Goal: Task Accomplishment & Management: Use online tool/utility

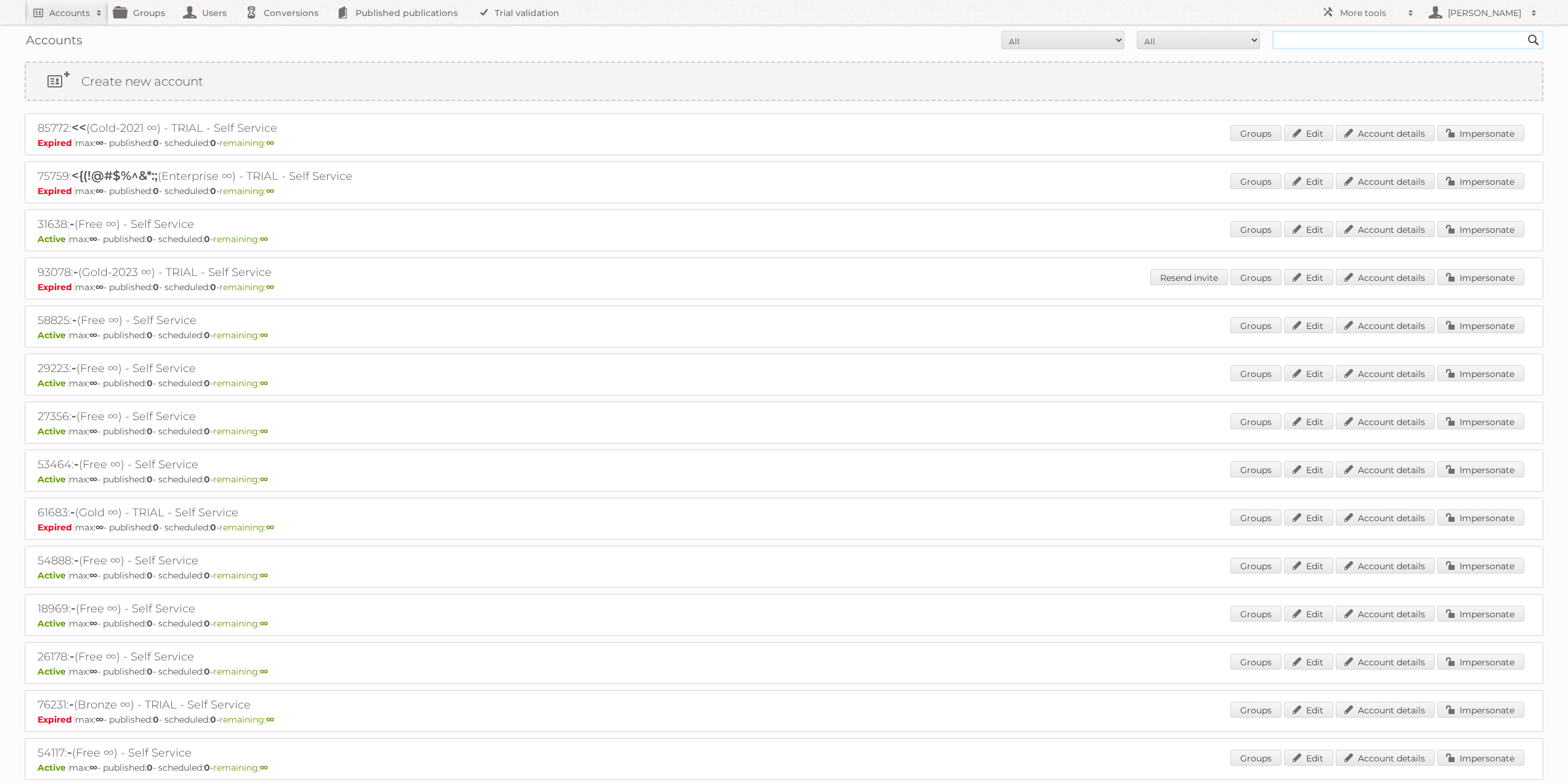
click at [1350, 42] on input "text" at bounding box center [1408, 40] width 271 height 18
type input "limbov"
click at [1524, 31] on input "Search" at bounding box center [1533, 40] width 18 height 18
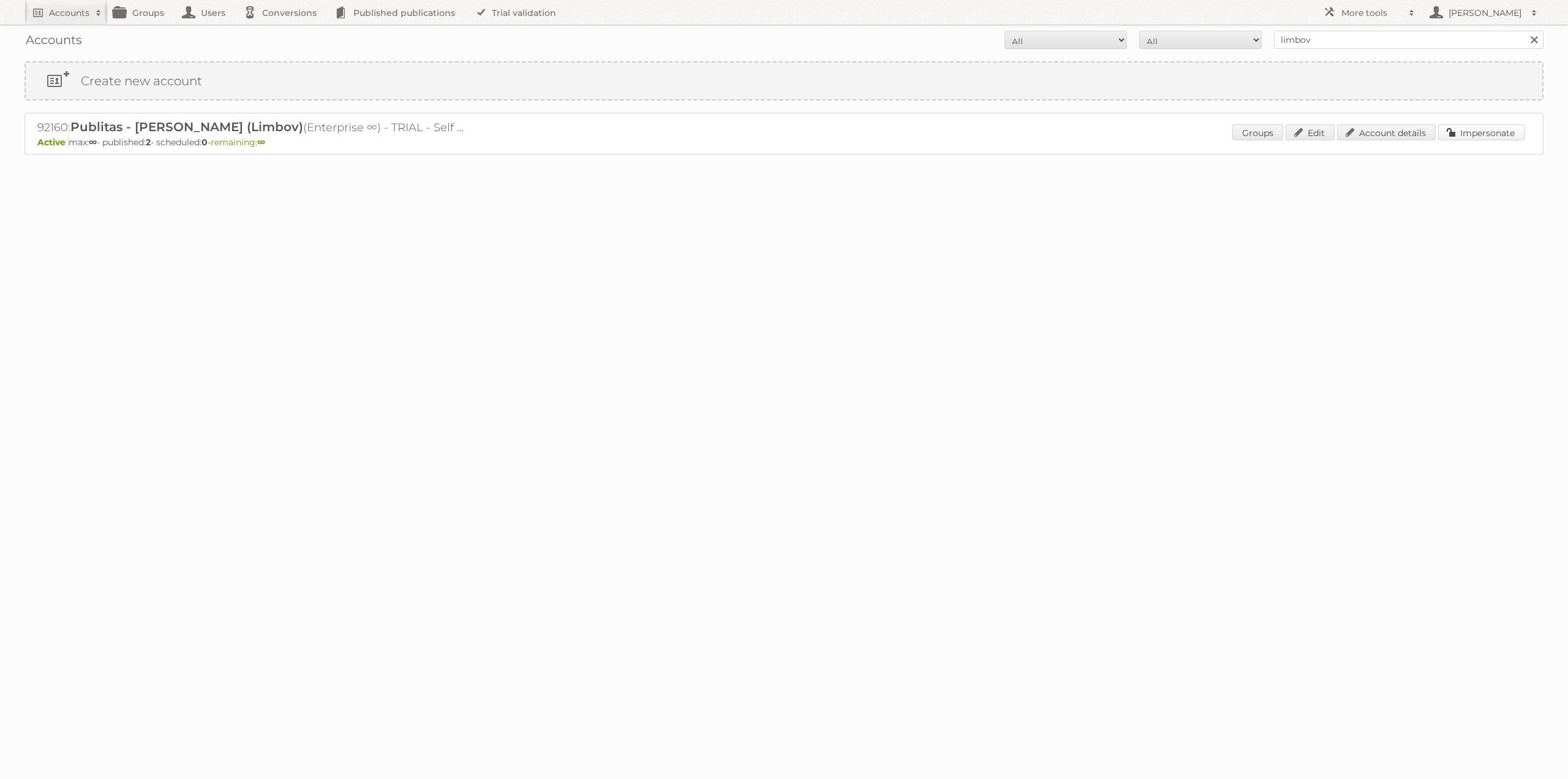
click at [1480, 134] on link "Impersonate" at bounding box center [1481, 132] width 86 height 16
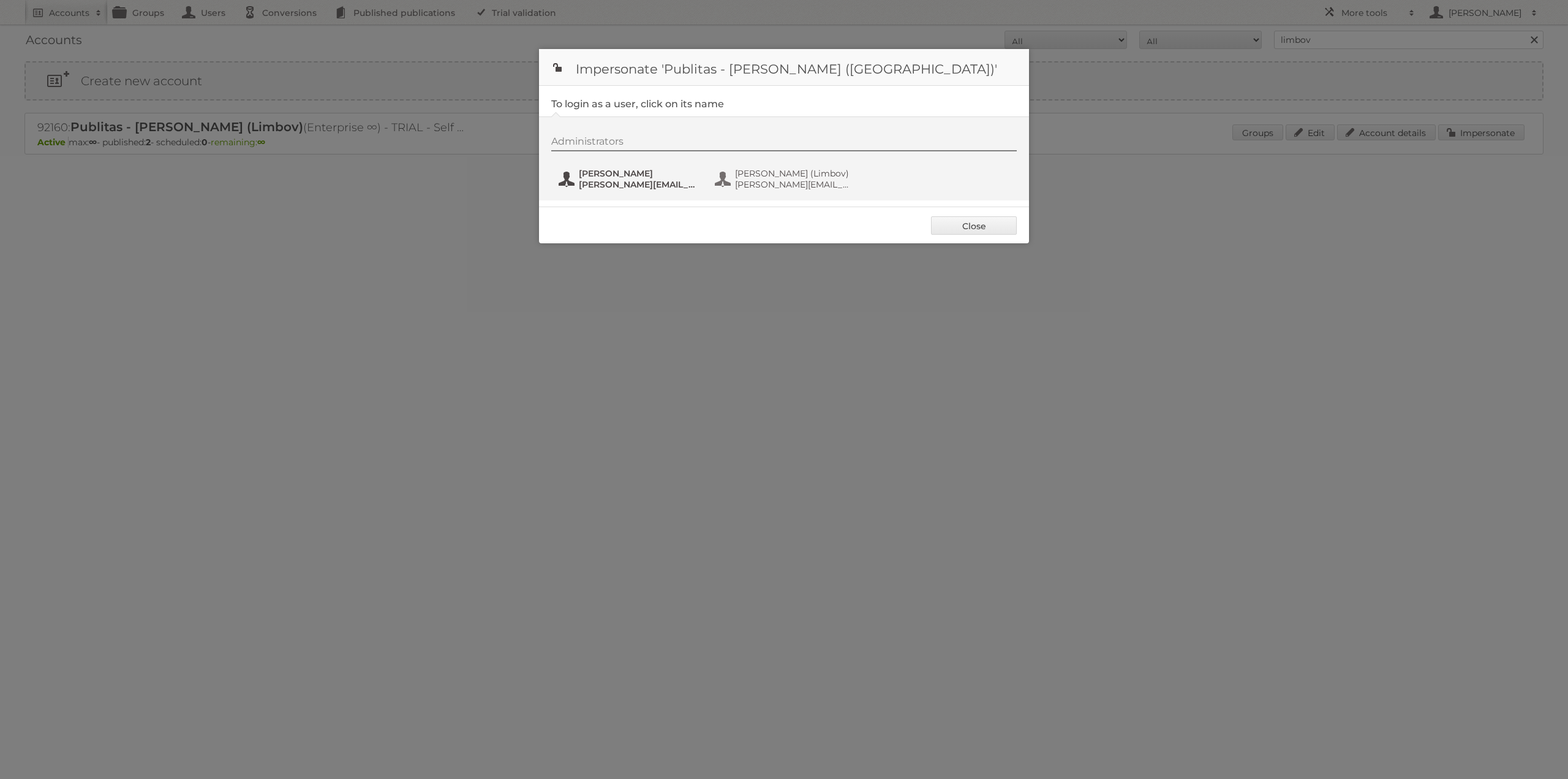
click at [617, 177] on span "[PERSON_NAME]" at bounding box center [638, 174] width 119 height 11
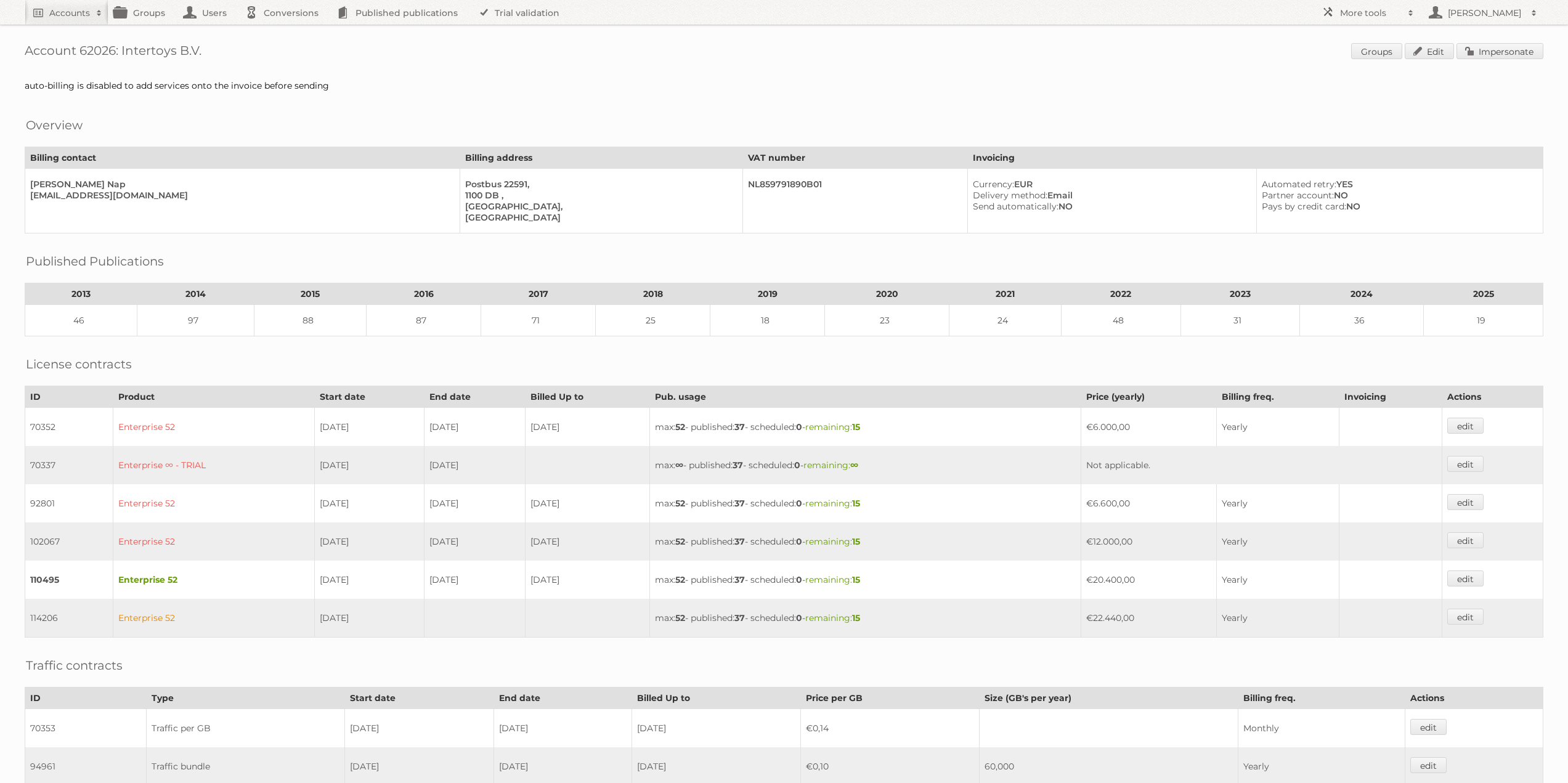
click at [1502, 60] on span "Groups Edit Impersonate" at bounding box center [1447, 52] width 192 height 18
click at [1500, 50] on link "Impersonate" at bounding box center [1500, 51] width 87 height 16
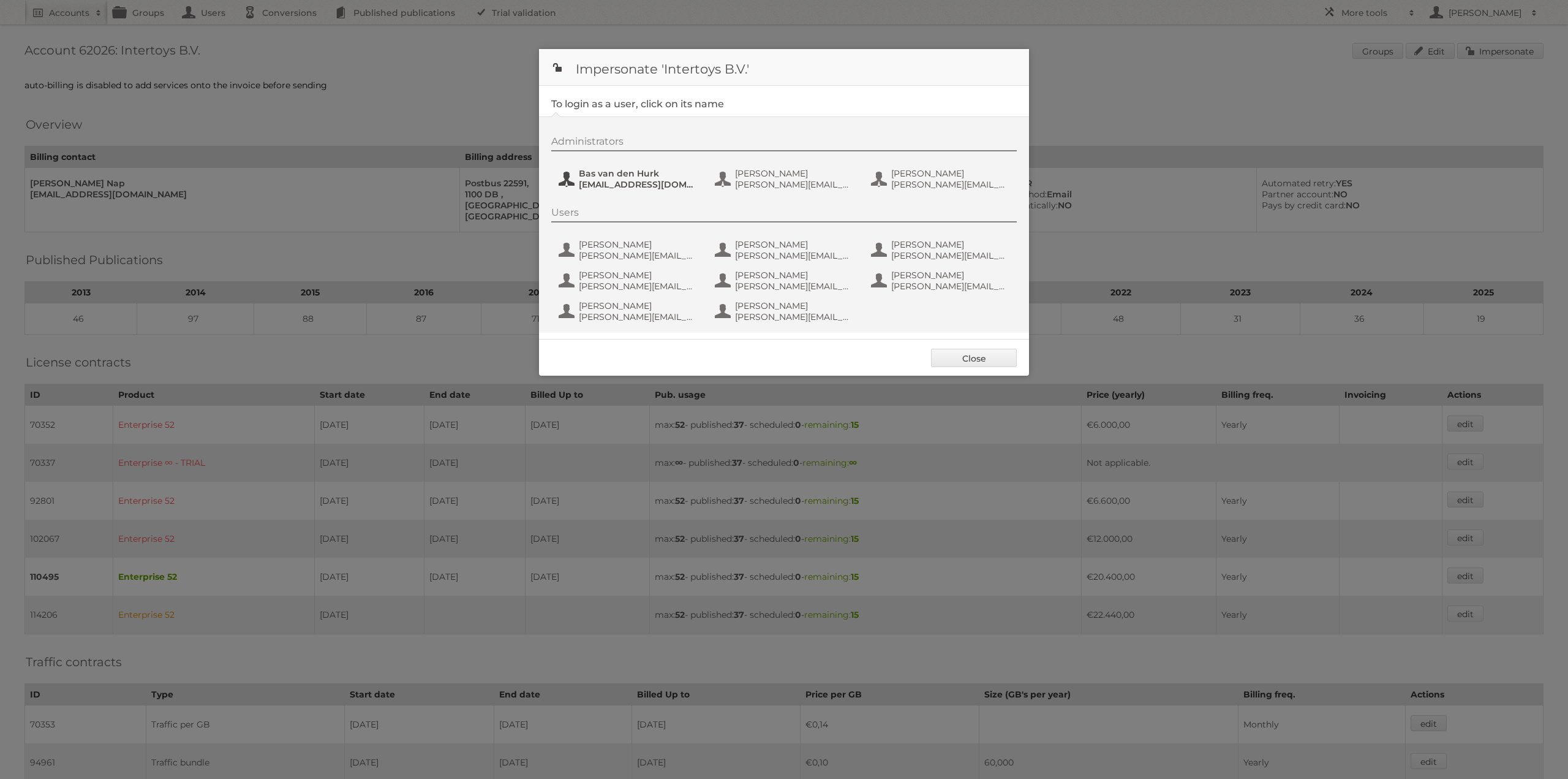
click at [581, 180] on span "b.vandenhurk@intertoys.nl" at bounding box center [638, 185] width 119 height 11
